Goal: Transaction & Acquisition: Purchase product/service

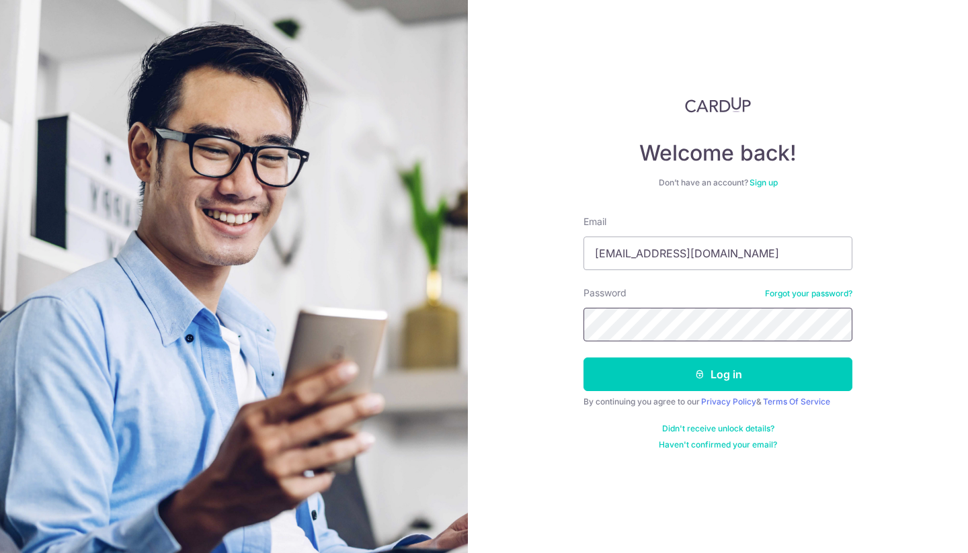
click at [583, 358] on button "Log in" at bounding box center [717, 375] width 269 height 34
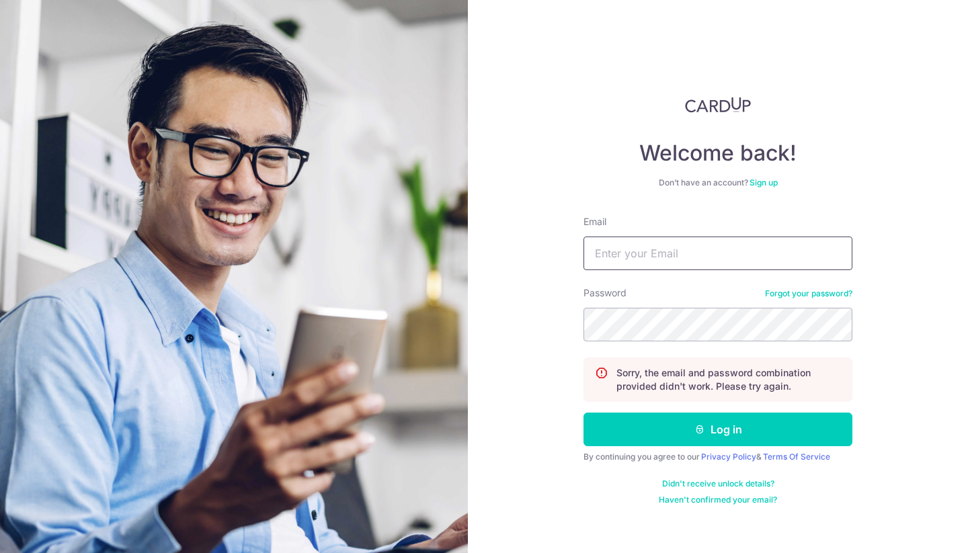
drag, startPoint x: 782, startPoint y: 267, endPoint x: 776, endPoint y: 268, distance: 6.8
click at [782, 267] on input "Email" at bounding box center [717, 254] width 269 height 34
type input "[EMAIL_ADDRESS][DOMAIN_NAME]"
click at [583, 413] on button "Log in" at bounding box center [717, 430] width 269 height 34
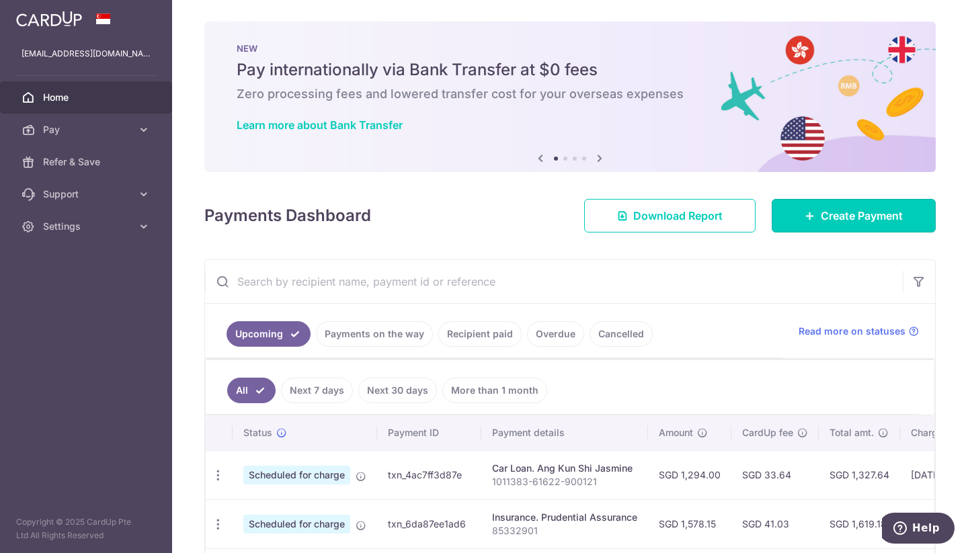
click at [899, 210] on link "Create Payment" at bounding box center [853, 216] width 164 height 34
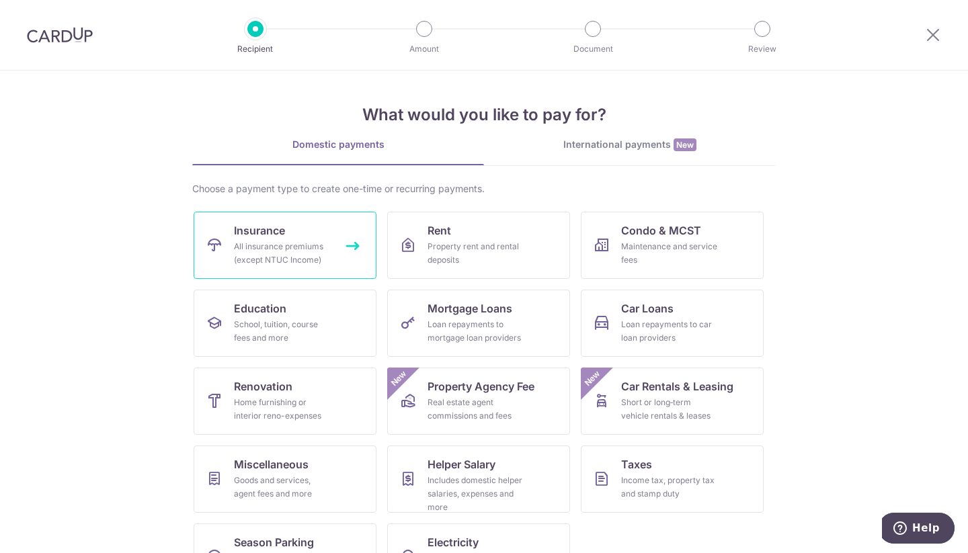
click at [284, 257] on div "All insurance premiums (except NTUC Income)" at bounding box center [282, 253] width 97 height 27
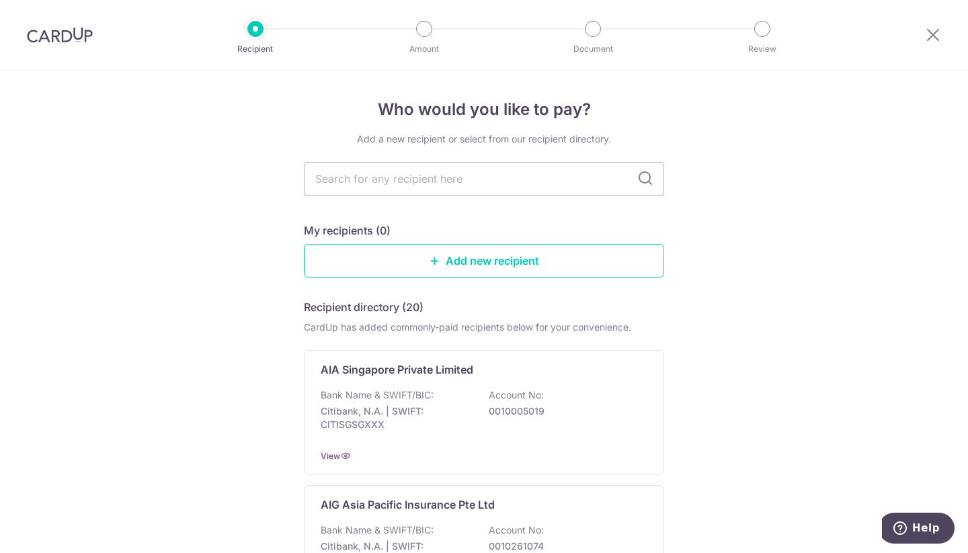
click at [405, 181] on input "text" at bounding box center [484, 179] width 360 height 34
type input "pru"
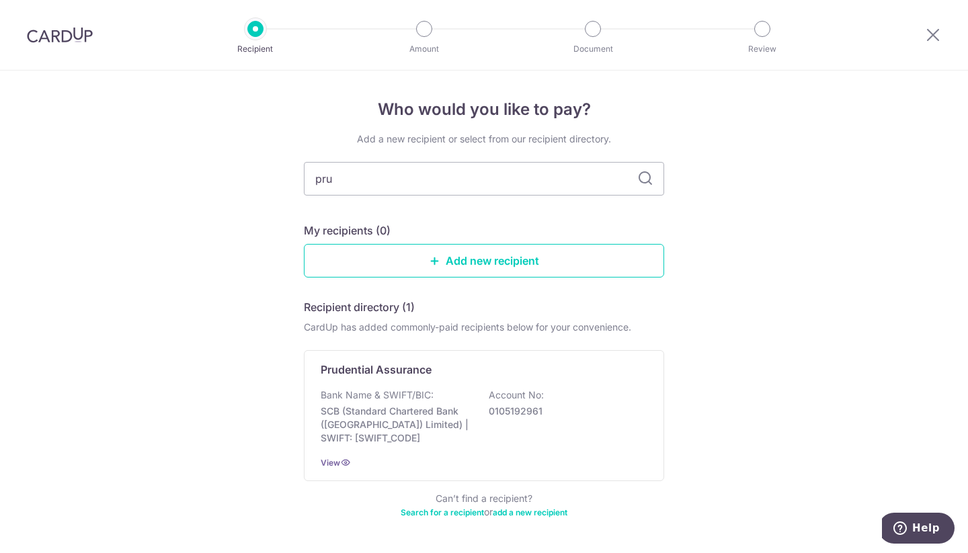
click at [401, 366] on p "Prudential Assurance" at bounding box center [376, 370] width 111 height 16
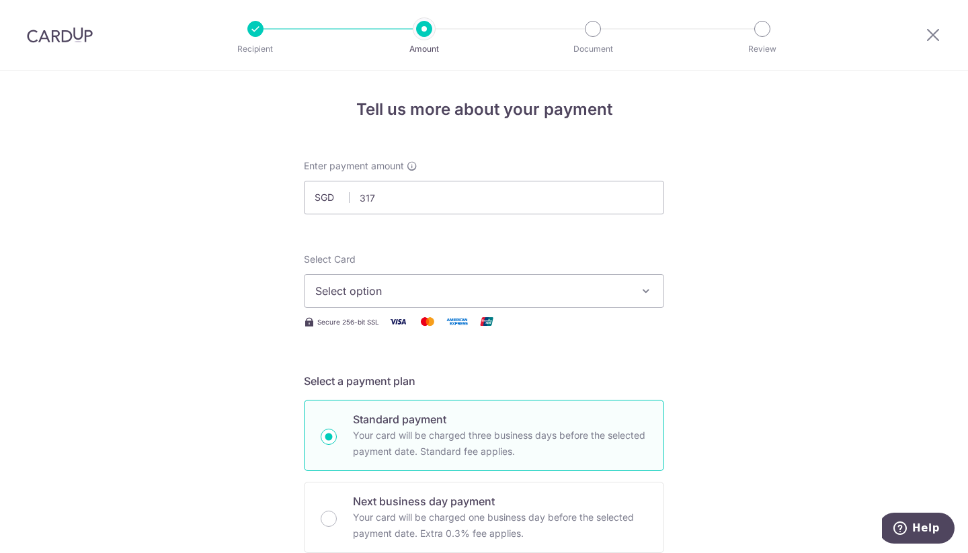
type input "317.70"
click at [438, 302] on button "Select option" at bounding box center [484, 291] width 360 height 34
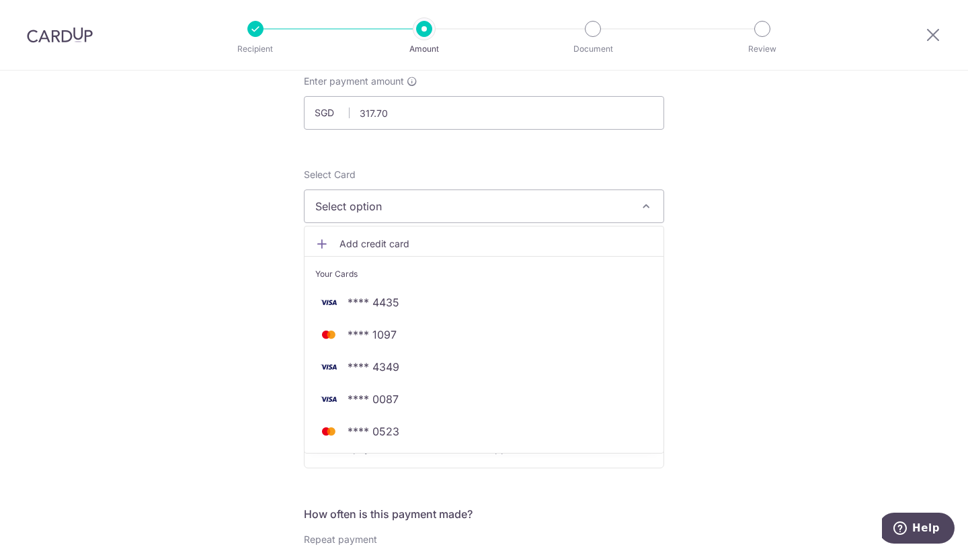
scroll to position [134, 0]
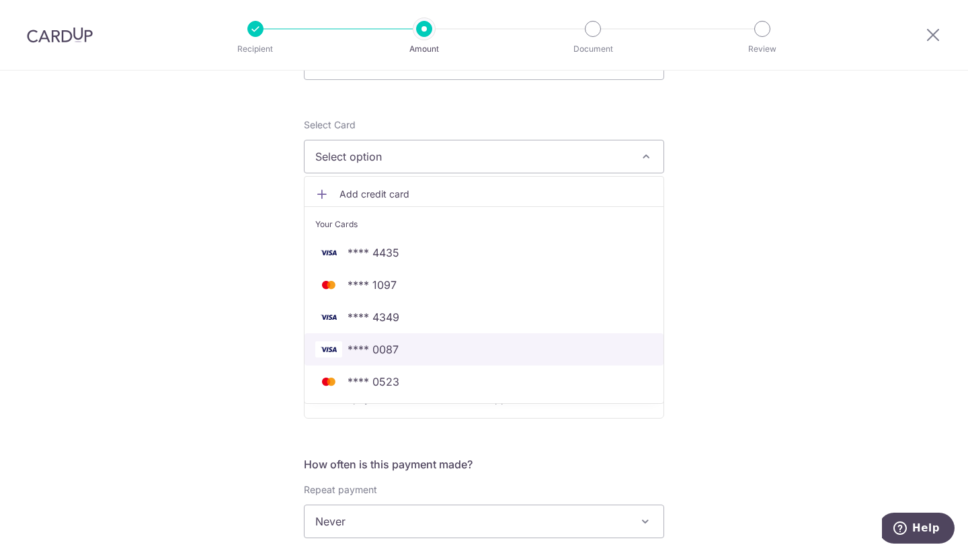
click at [417, 343] on span "**** 0087" at bounding box center [483, 349] width 337 height 16
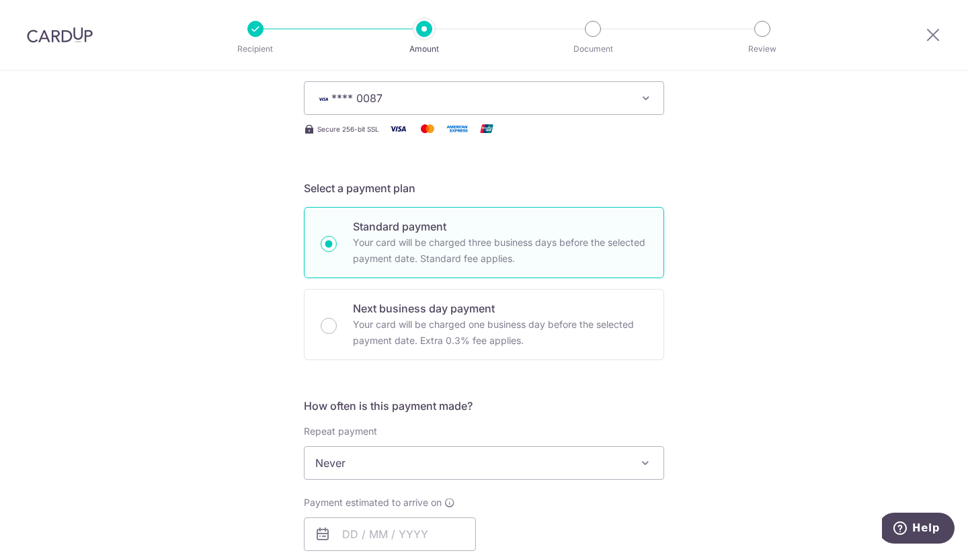
scroll to position [336, 0]
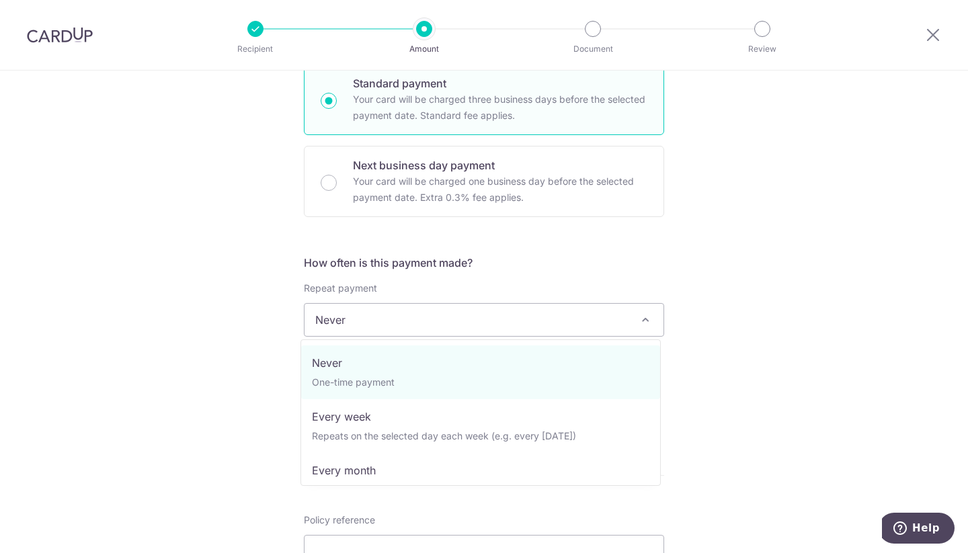
click at [532, 311] on span "Never" at bounding box center [483, 320] width 359 height 32
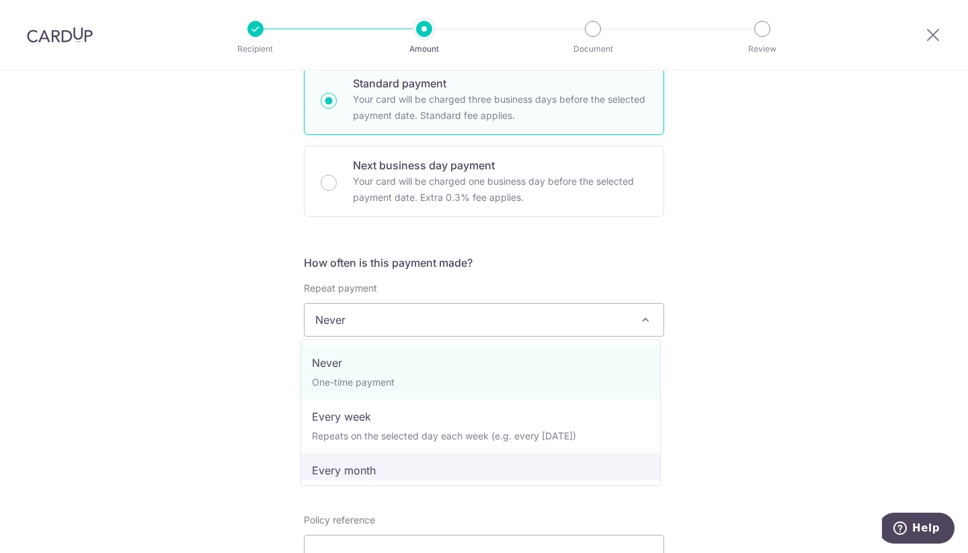
click at [341, 480] on span "Never One-time payment Every week Repeats on the selected day each week (e.g. e…" at bounding box center [480, 412] width 360 height 147
select select "3"
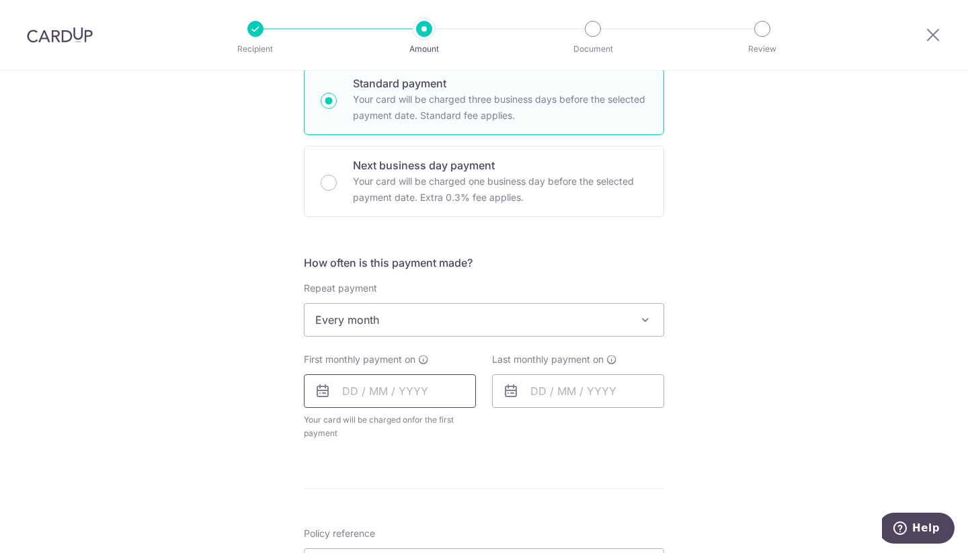
click at [375, 394] on input "text" at bounding box center [390, 391] width 172 height 34
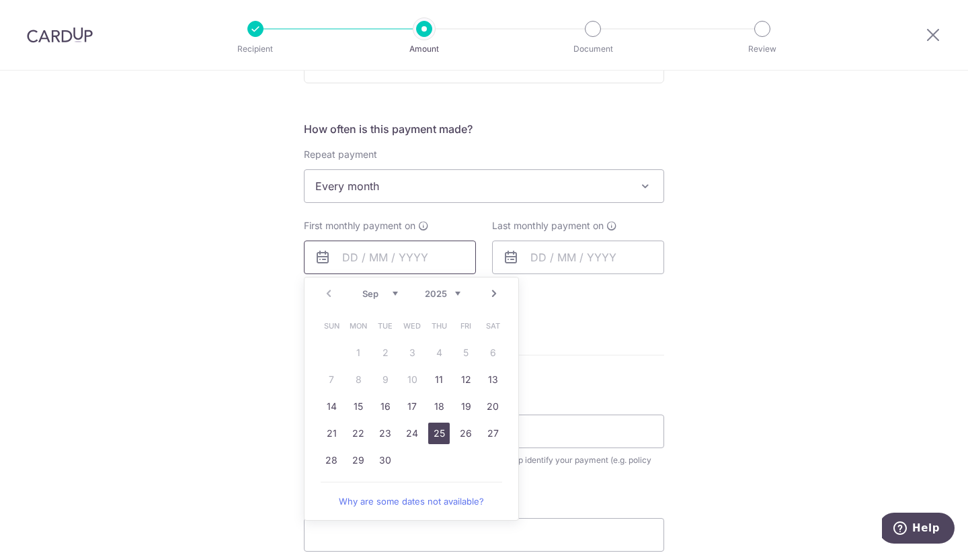
scroll to position [470, 0]
click at [467, 431] on link "26" at bounding box center [466, 433] width 22 height 22
type input "26/09/2025"
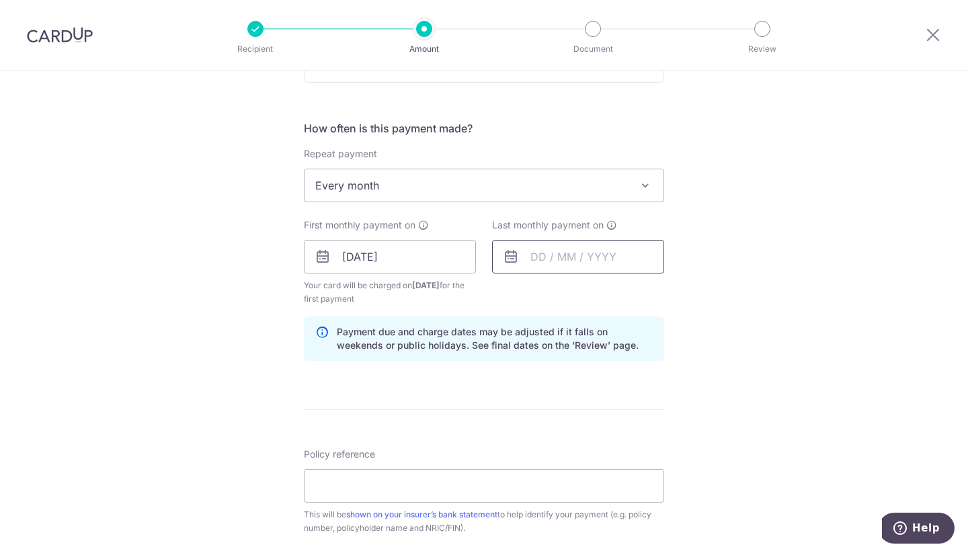
drag, startPoint x: 585, startPoint y: 269, endPoint x: 577, endPoint y: 267, distance: 8.8
click at [585, 269] on input "text" at bounding box center [578, 257] width 172 height 34
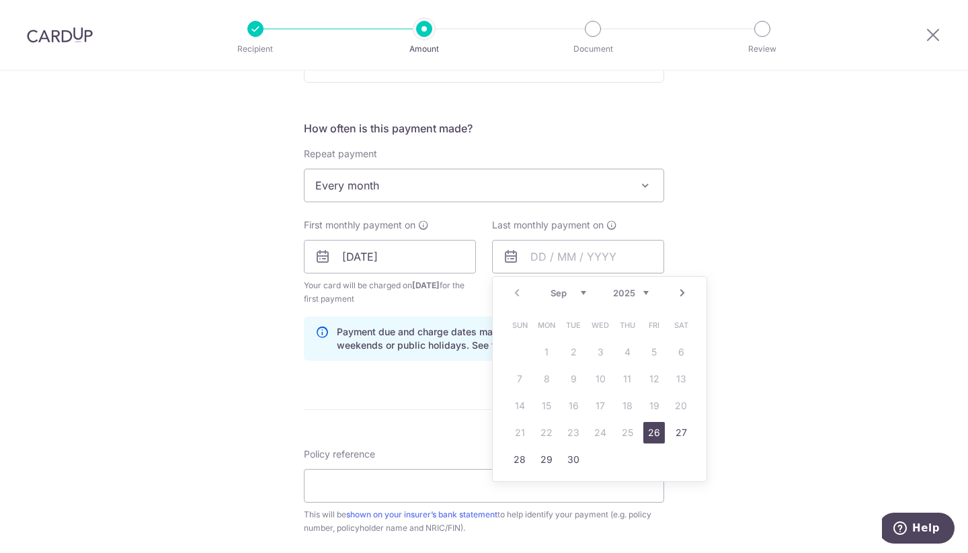
click at [573, 302] on div "Prev Next Sep Oct Nov Dec 2025 2026 2027 2028 2029 2030 2031 2032 2033 2034 2035" at bounding box center [600, 293] width 214 height 32
click at [572, 296] on select "Sep Oct Nov Dec" at bounding box center [568, 293] width 36 height 11
click at [633, 296] on select "2025 2026 2027 2028 2029 2030 2031 2032 2033 2034 2035" at bounding box center [631, 293] width 36 height 11
click at [645, 433] on link "27" at bounding box center [654, 433] width 22 height 22
type input "27/11/2026"
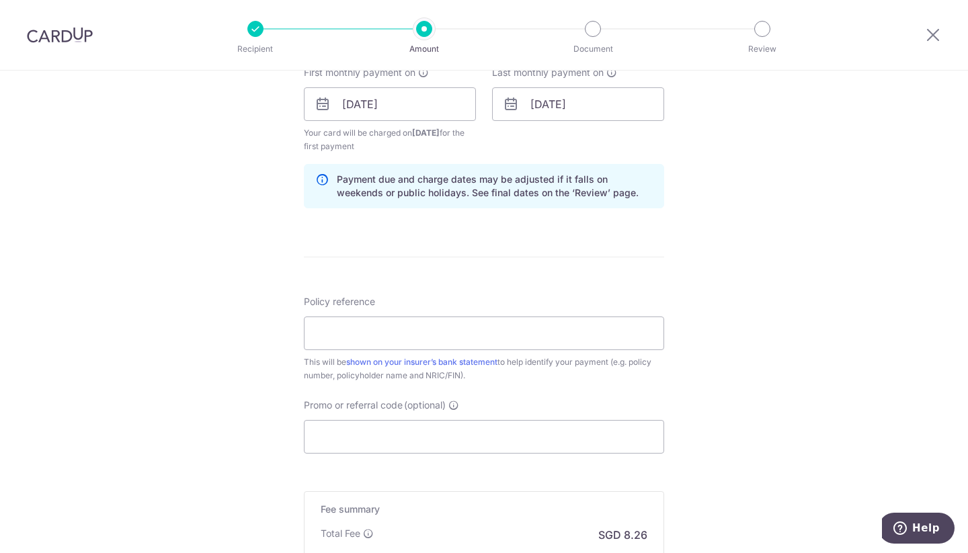
scroll to position [672, 0]
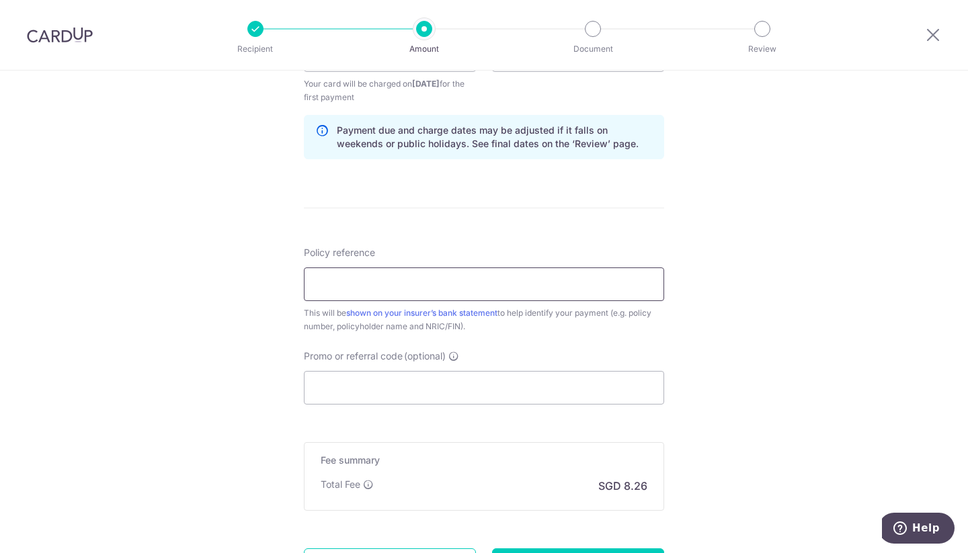
click at [367, 280] on input "Policy reference" at bounding box center [484, 284] width 360 height 34
paste input "63774123"
type input "63774123"
click at [401, 376] on input "Promo or referral code (optional)" at bounding box center [484, 388] width 360 height 34
paste input "REC185"
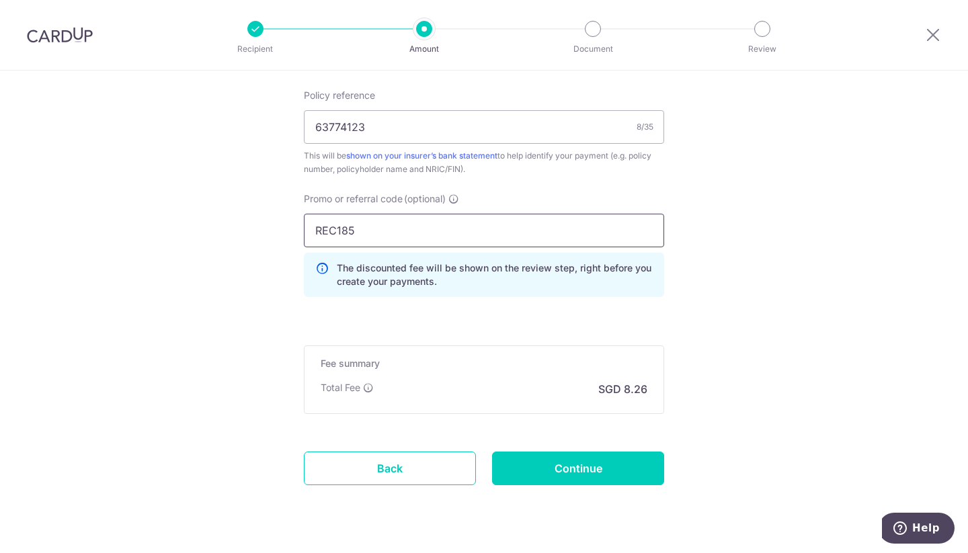
scroll to position [862, 0]
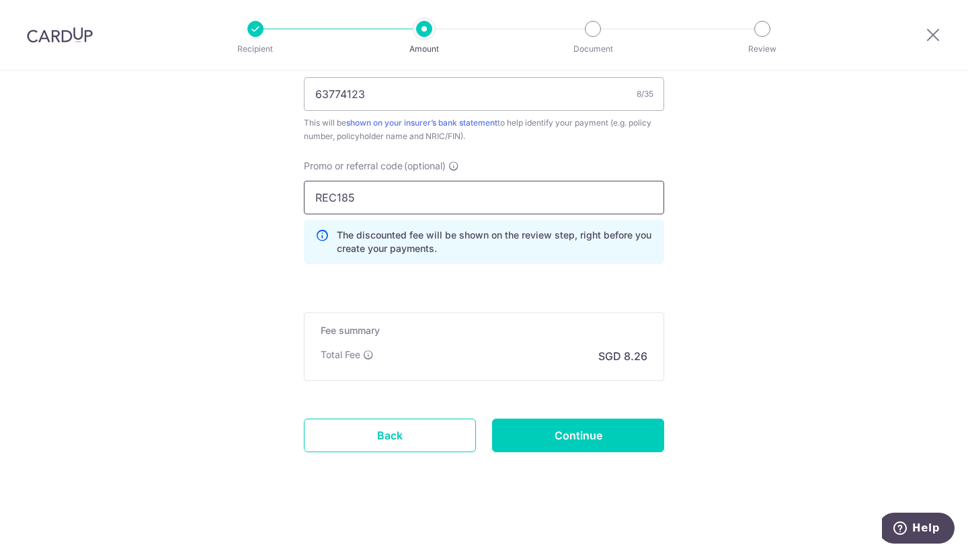
type input "REC185"
click at [638, 425] on input "Continue" at bounding box center [578, 436] width 172 height 34
type input "Create Schedule"
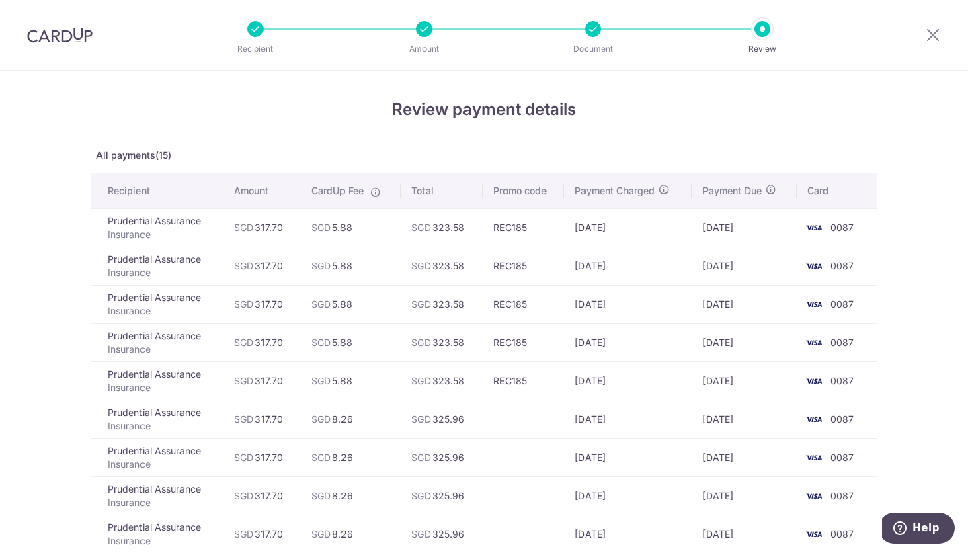
scroll to position [403, 0]
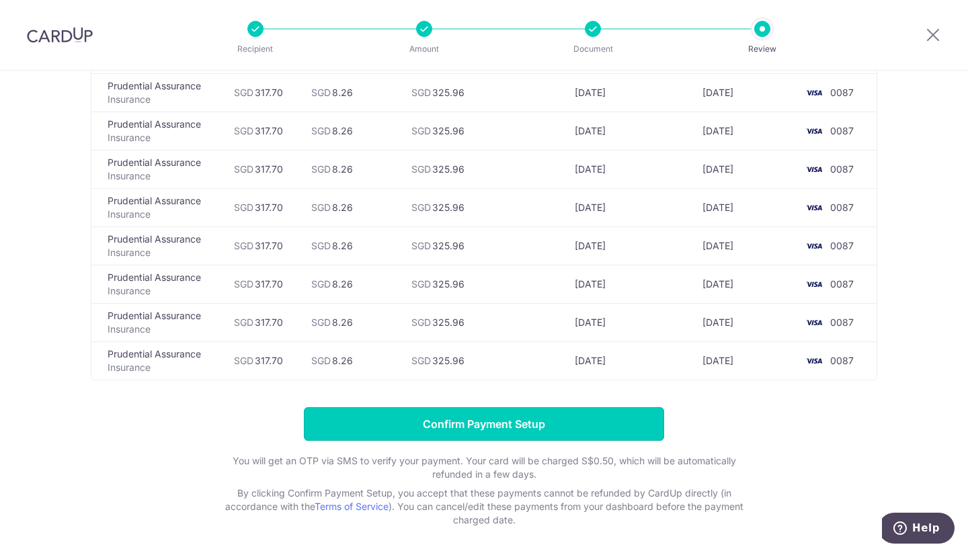
click at [505, 426] on input "Confirm Payment Setup" at bounding box center [484, 424] width 360 height 34
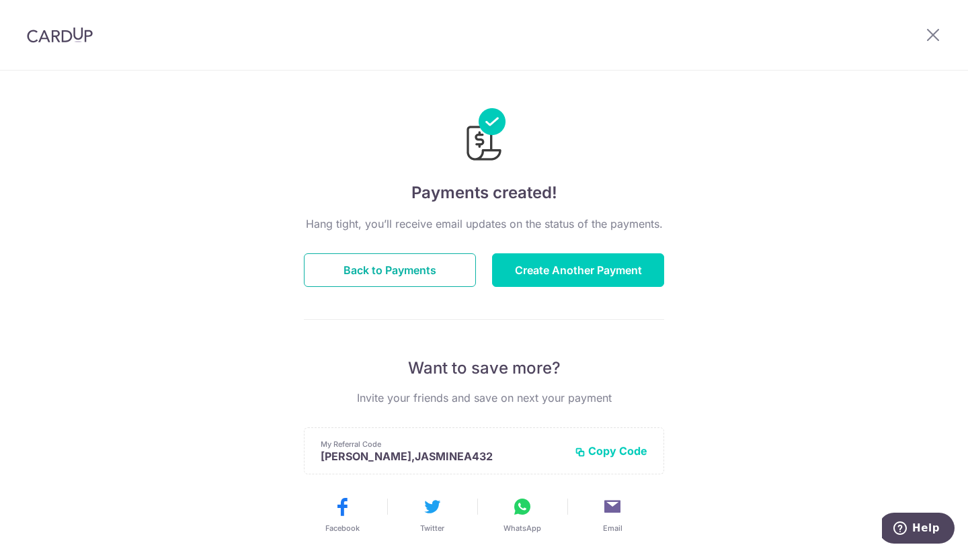
click at [396, 271] on button "Back to Payments" at bounding box center [390, 270] width 172 height 34
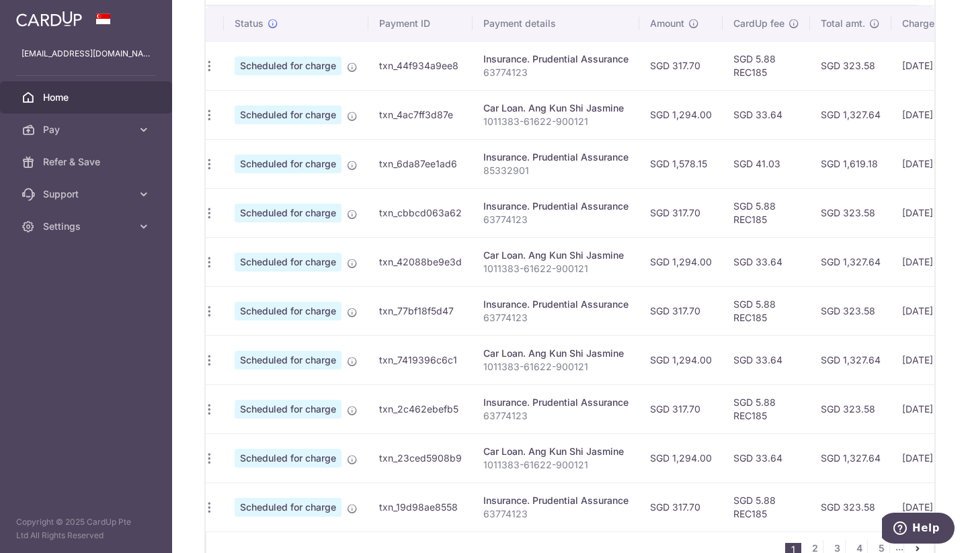
scroll to position [291, 0]
